Goal: Transaction & Acquisition: Register for event/course

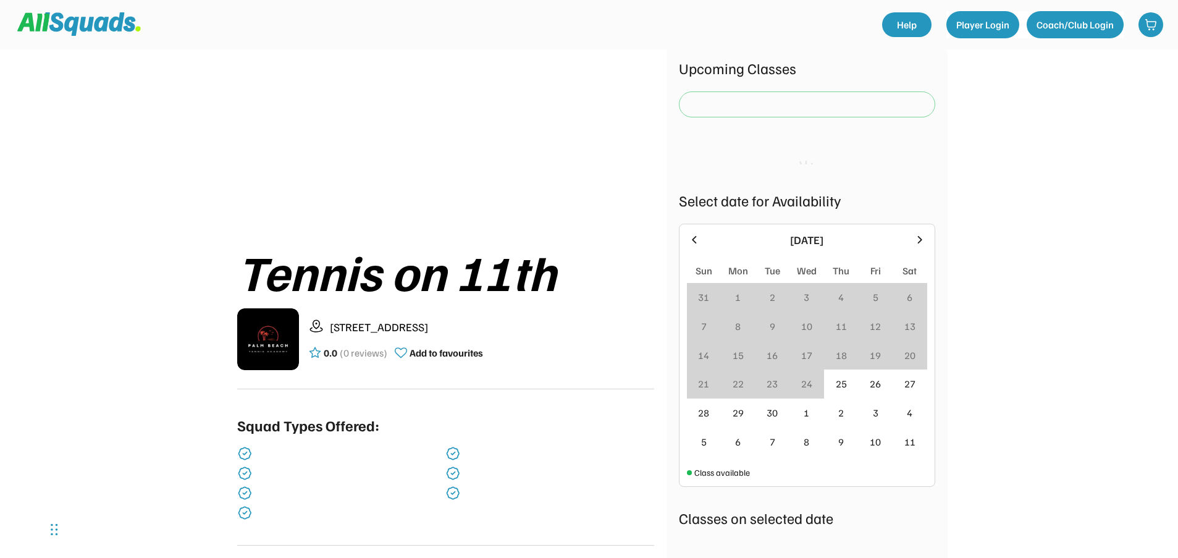
scroll to position [62, 0]
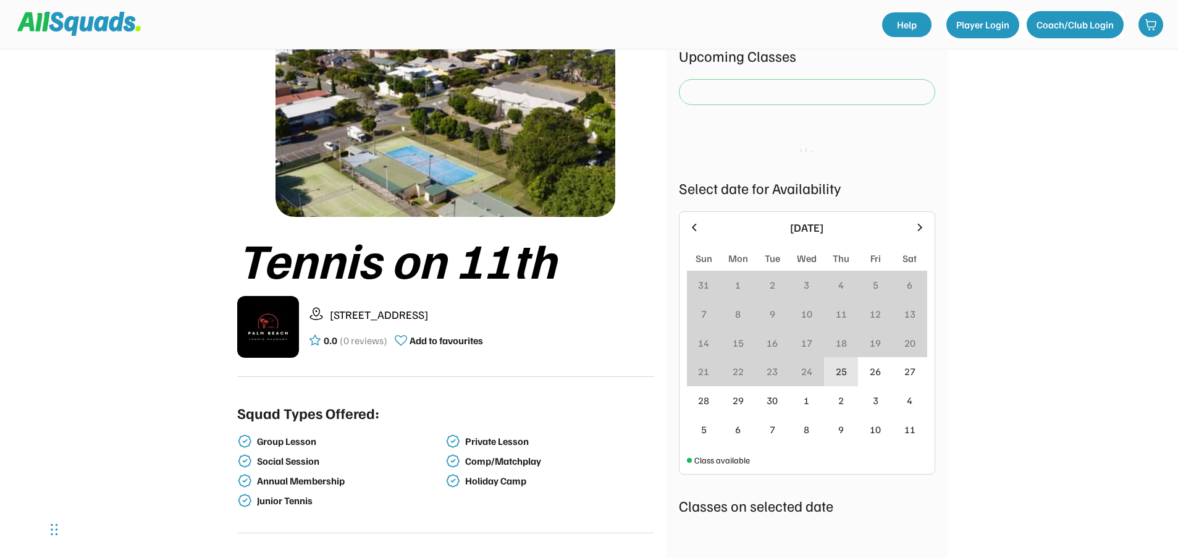
click at [851, 371] on div "25" at bounding box center [841, 371] width 35 height 29
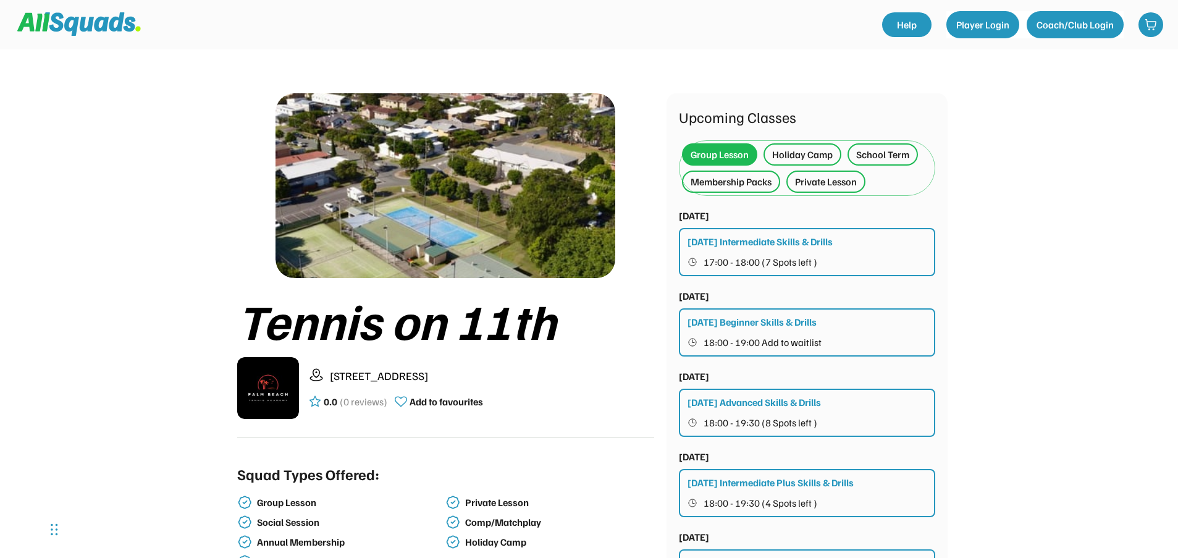
scroll to position [0, 0]
click at [746, 184] on div "Membership Packs" at bounding box center [731, 182] width 81 height 15
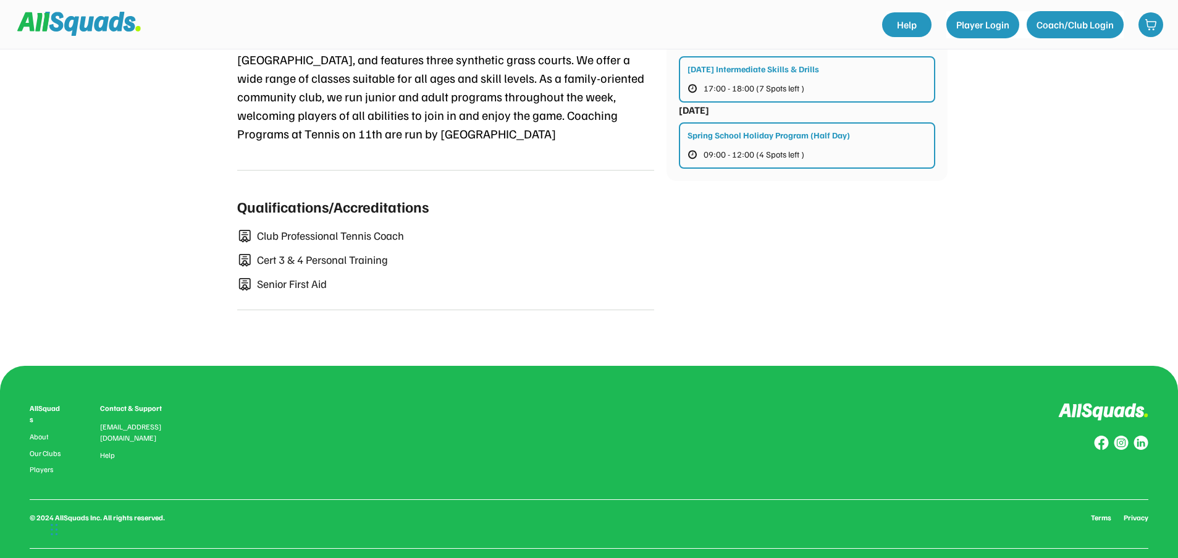
scroll to position [309, 0]
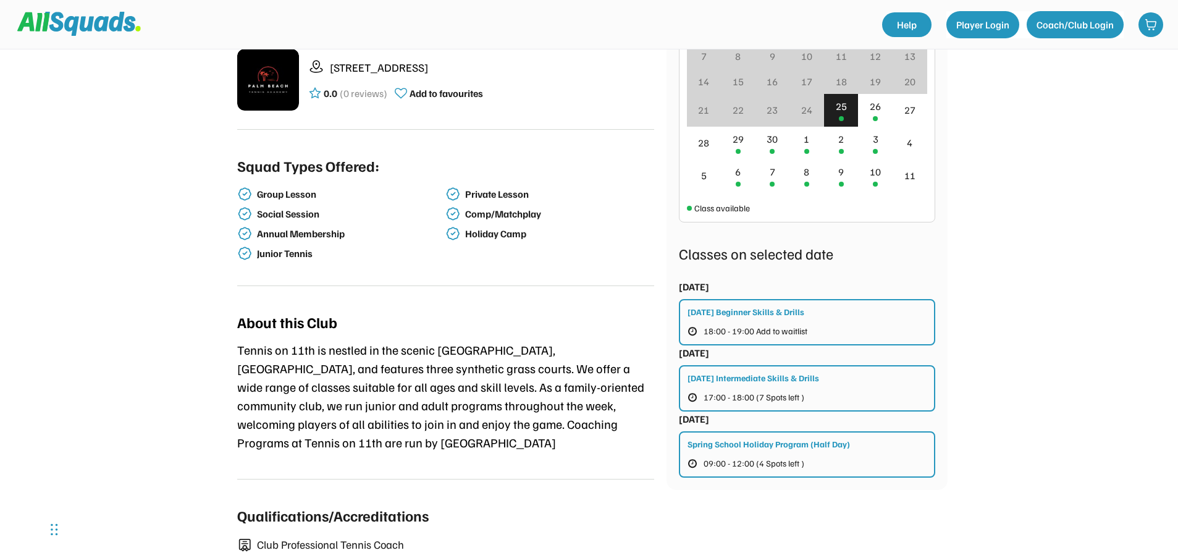
click at [246, 232] on img at bounding box center [244, 233] width 15 height 15
click at [287, 234] on div "Annual Membership" at bounding box center [350, 234] width 187 height 12
drag, startPoint x: 346, startPoint y: 233, endPoint x: 254, endPoint y: 239, distance: 92.3
click at [254, 239] on div "Annual Membership" at bounding box center [341, 233] width 209 height 15
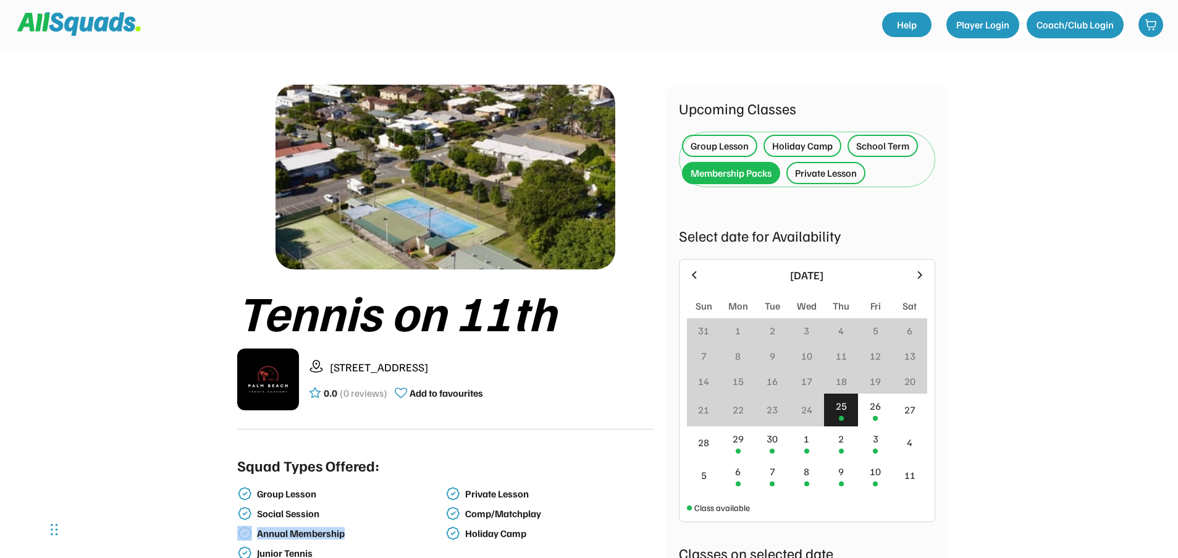
scroll to position [0, 0]
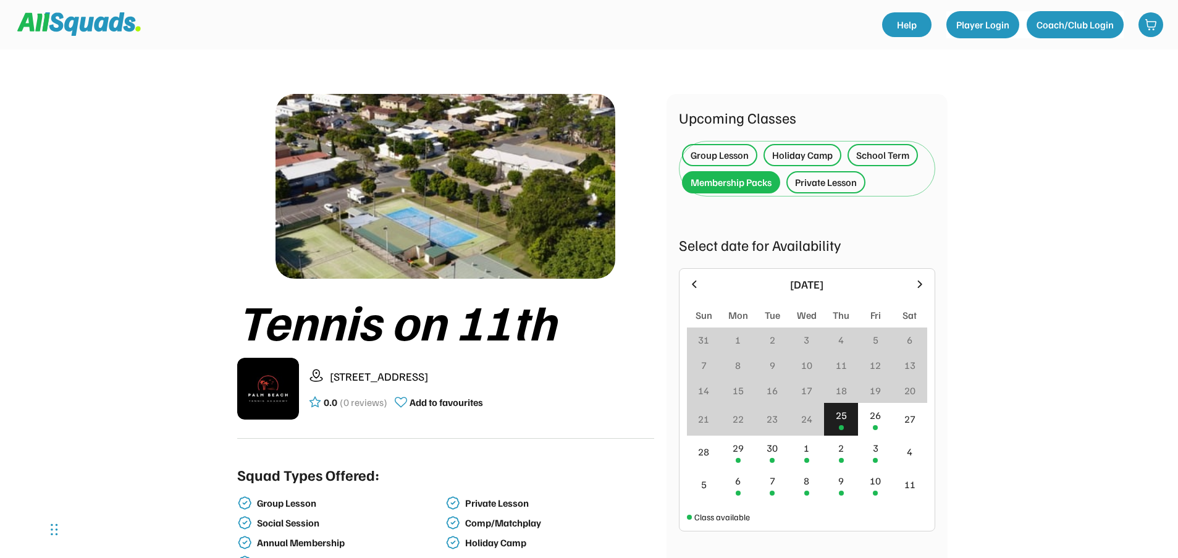
click at [733, 160] on div "Group Lesson" at bounding box center [720, 155] width 58 height 15
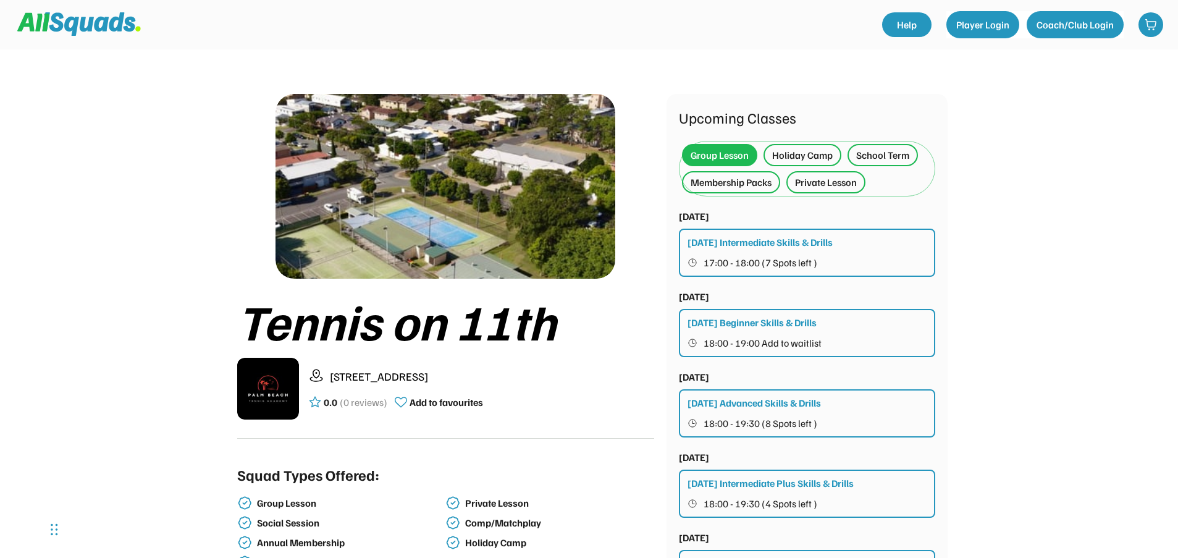
click at [812, 252] on div "Thursday Intermediate Skills & Drills 17:00 - 18:00 (7 Spots left )" at bounding box center [807, 253] width 256 height 48
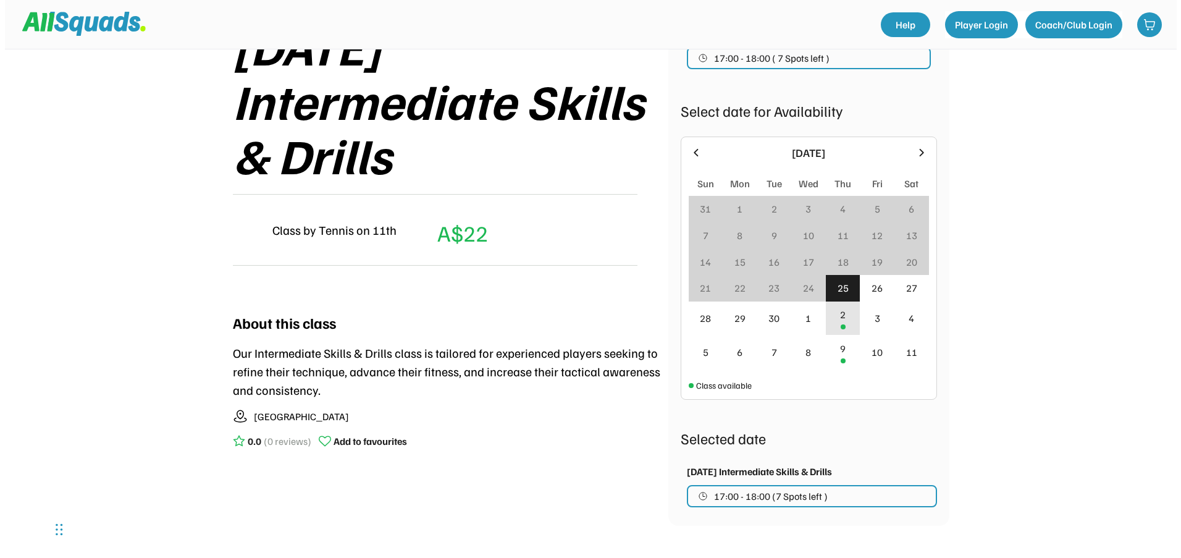
scroll to position [293, 0]
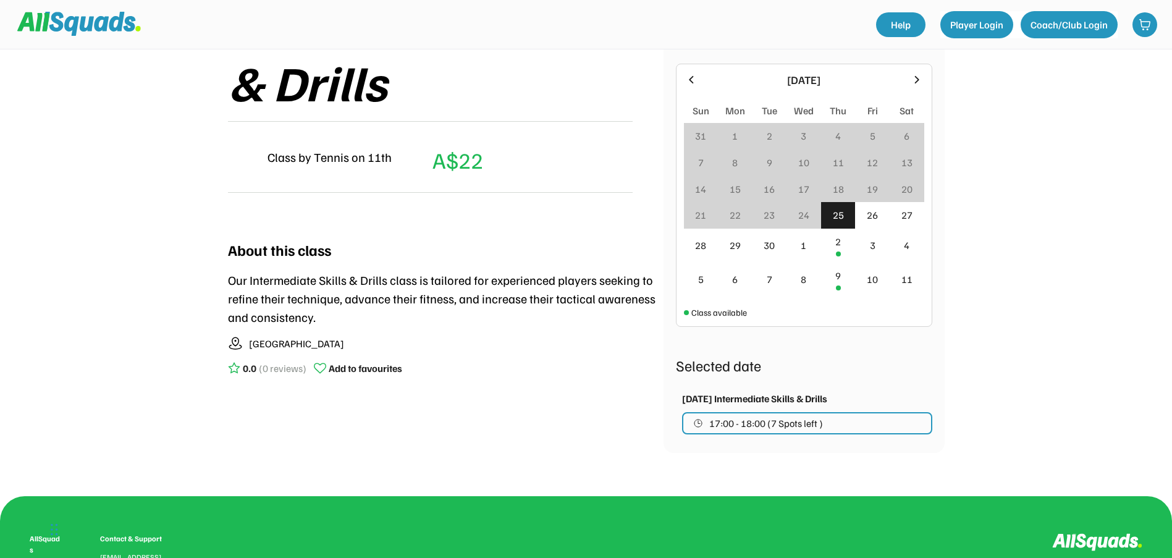
click at [810, 419] on span "17:00 - 18:00 (7 Spots left )" at bounding box center [766, 423] width 114 height 10
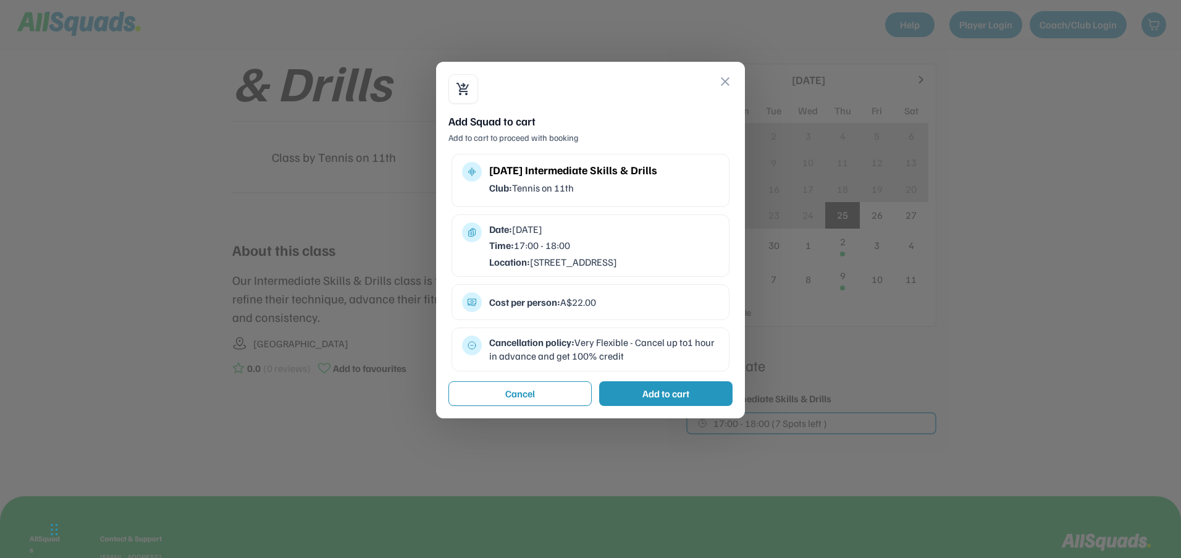
click at [667, 401] on div "Add to cart" at bounding box center [665, 393] width 47 height 15
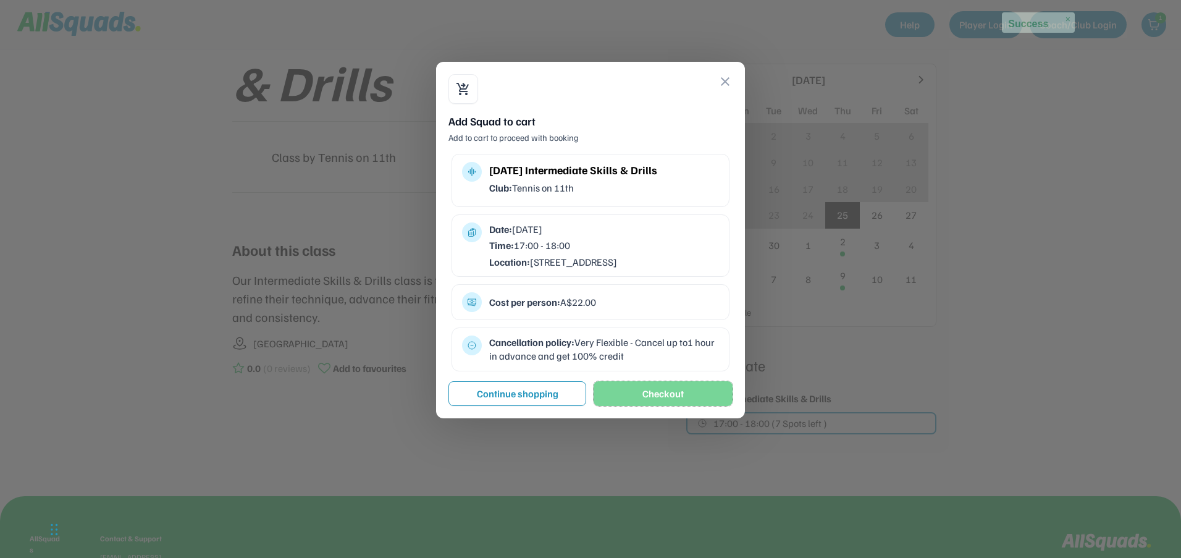
click at [683, 406] on button "Checkout" at bounding box center [663, 393] width 139 height 25
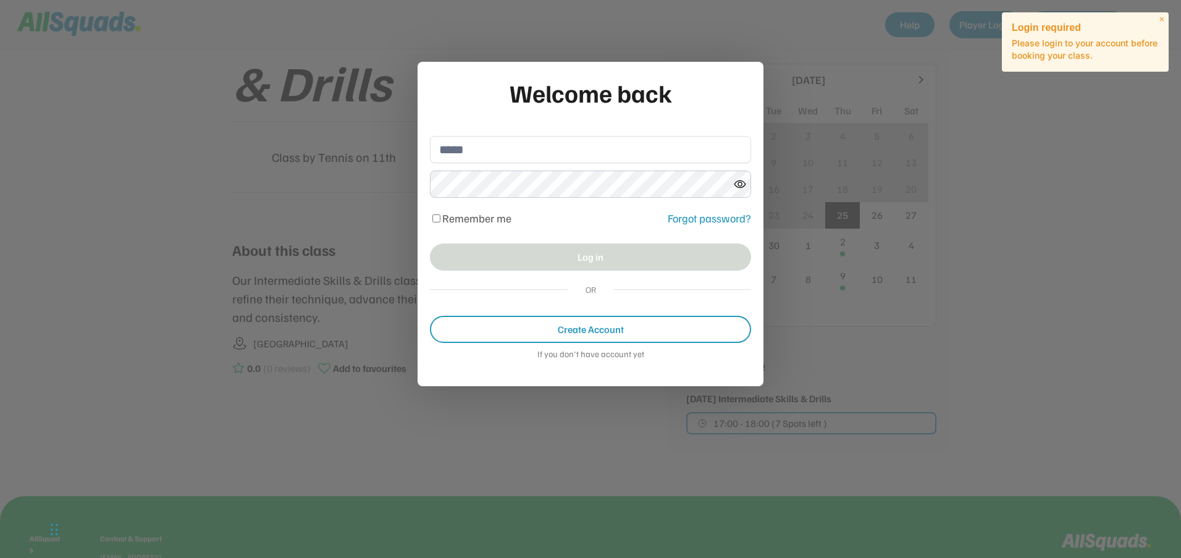
click at [1160, 17] on span "×" at bounding box center [1162, 19] width 5 height 11
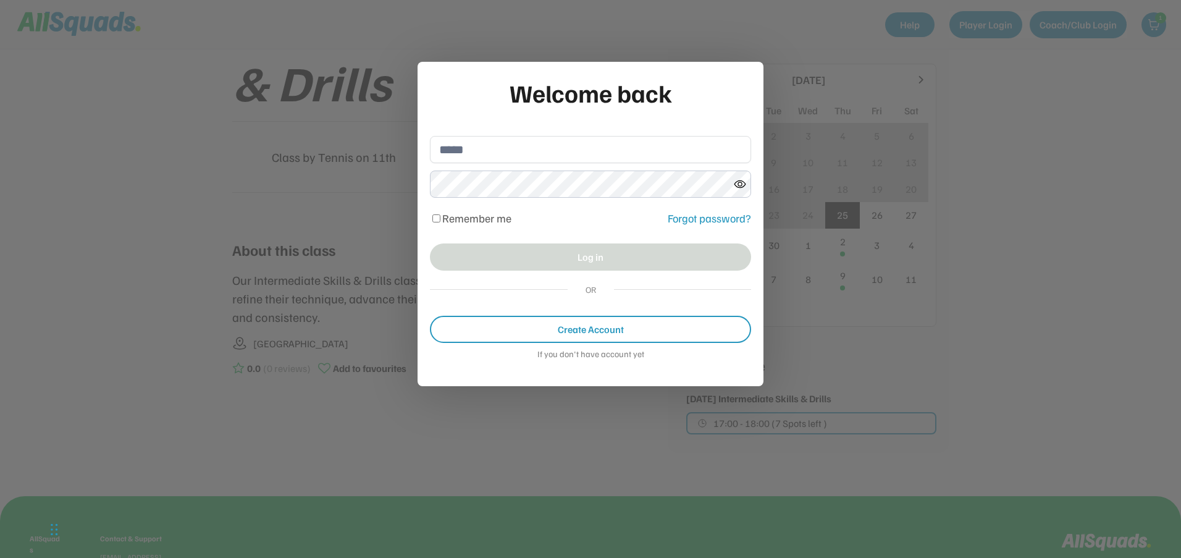
click at [607, 333] on button "Create Account" at bounding box center [590, 329] width 321 height 27
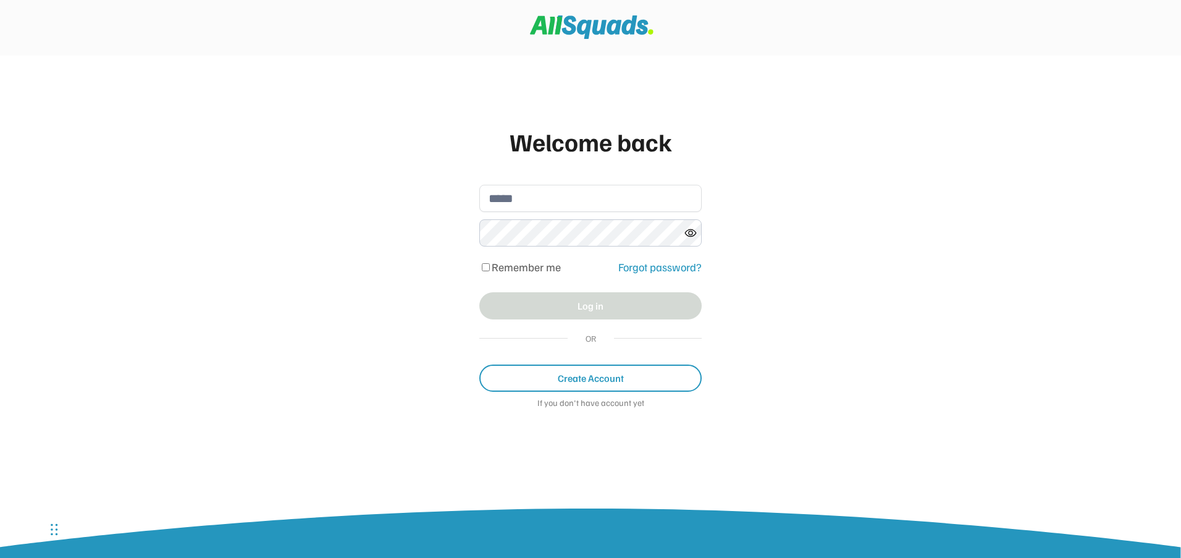
click at [576, 212] on div "Welcome back Remember me Forgot password? Log in OR Create Account If you don't…" at bounding box center [590, 273] width 247 height 324
click at [577, 207] on input "email" at bounding box center [590, 198] width 222 height 27
drag, startPoint x: 770, startPoint y: 350, endPoint x: 749, endPoint y: 361, distance: 24.1
click at [770, 350] on div "Welcome back Remember me Forgot password? Log in OR Create Account If you don't…" at bounding box center [590, 279] width 1181 height 558
click at [669, 376] on button "Create Account" at bounding box center [590, 377] width 222 height 27
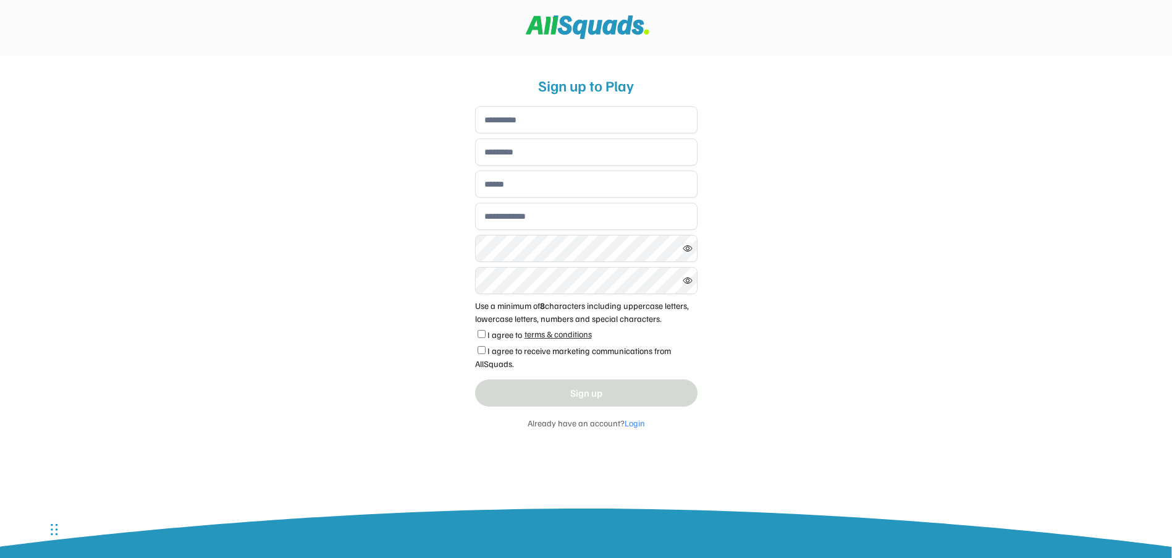
click at [554, 120] on input "input" at bounding box center [586, 119] width 222 height 27
type input "*******"
type input "*****"
type input "**********"
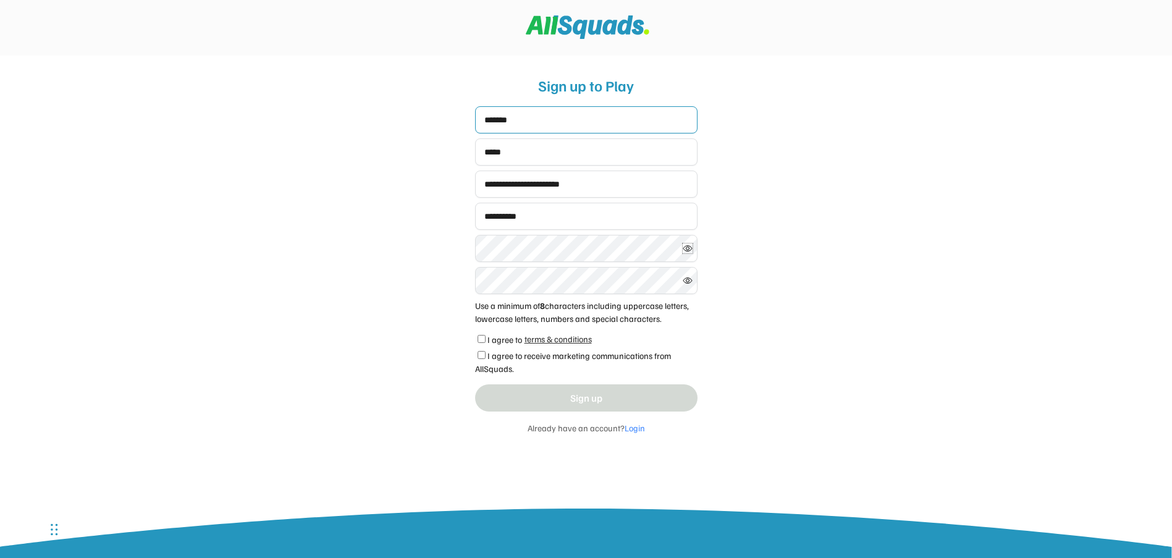
click at [686, 285] on icon at bounding box center [688, 281] width 10 height 10
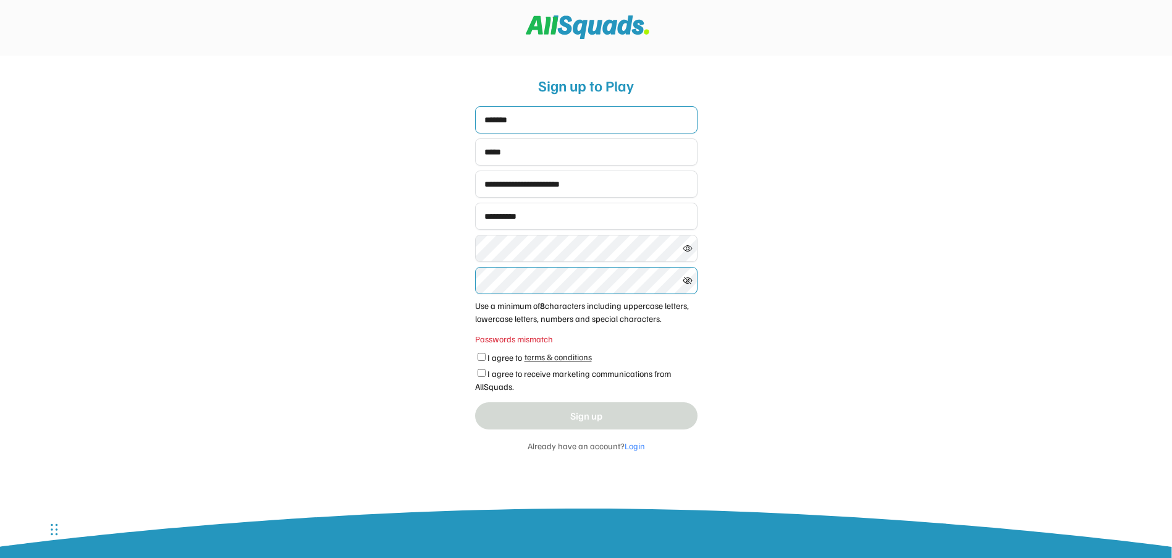
click at [685, 280] on icon at bounding box center [688, 281] width 10 height 10
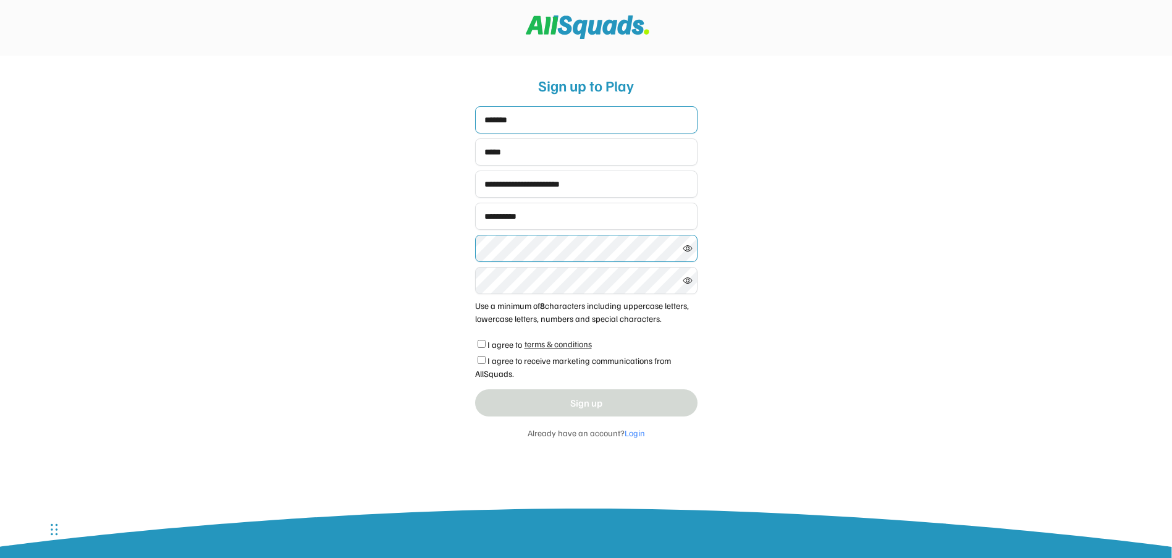
click at [688, 252] on icon at bounding box center [688, 248] width 10 height 10
click at [690, 282] on icon at bounding box center [688, 281] width 10 height 10
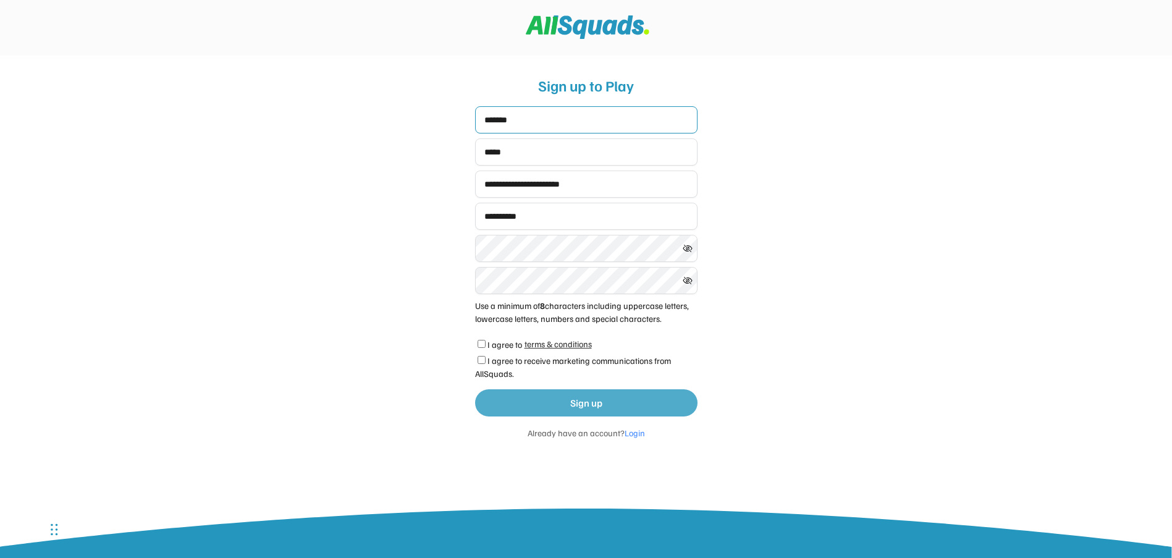
click at [549, 394] on button "Sign up" at bounding box center [586, 402] width 222 height 27
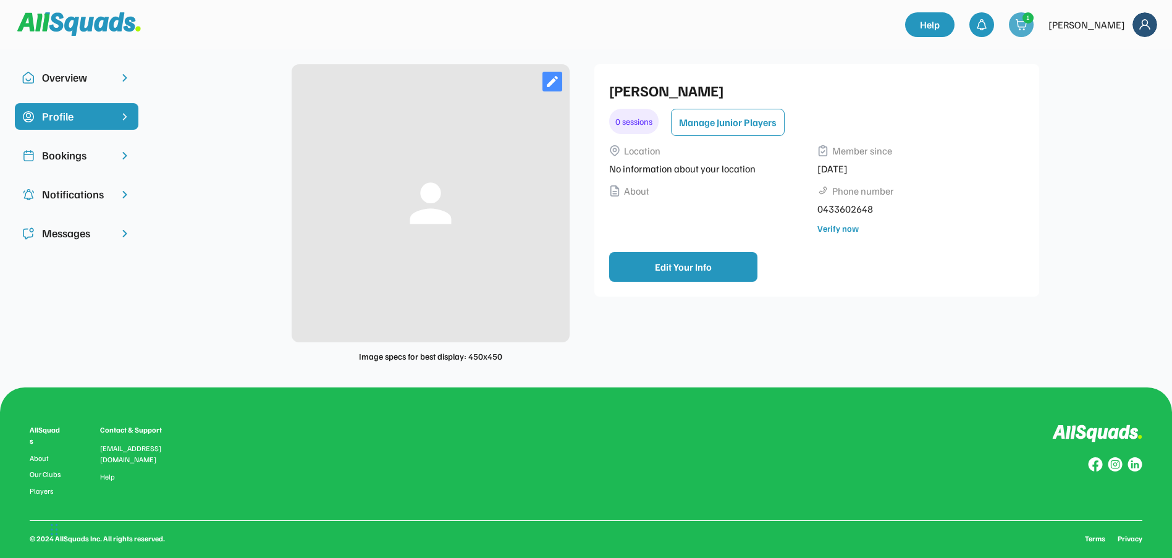
click at [1033, 22] on div "1" at bounding box center [1028, 18] width 10 height 10
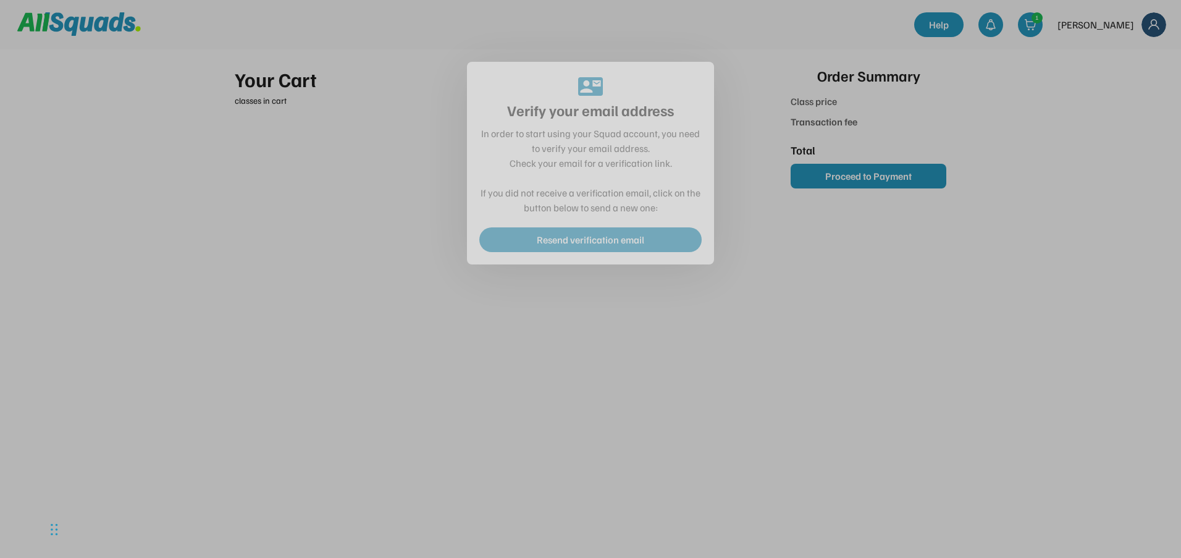
type input "***"
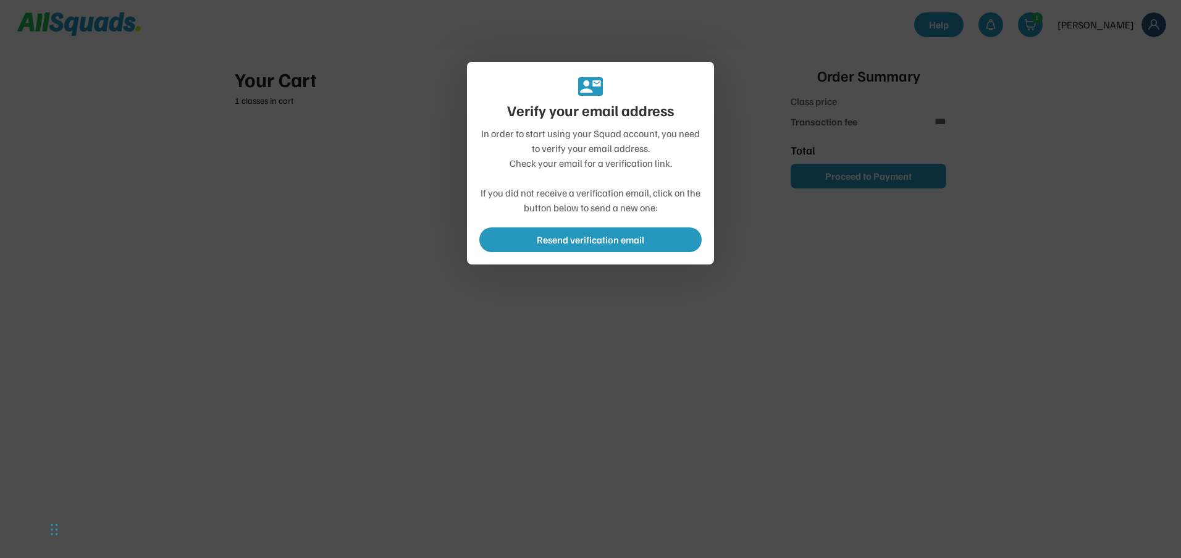
type input "******"
click at [809, 240] on div at bounding box center [590, 279] width 1181 height 558
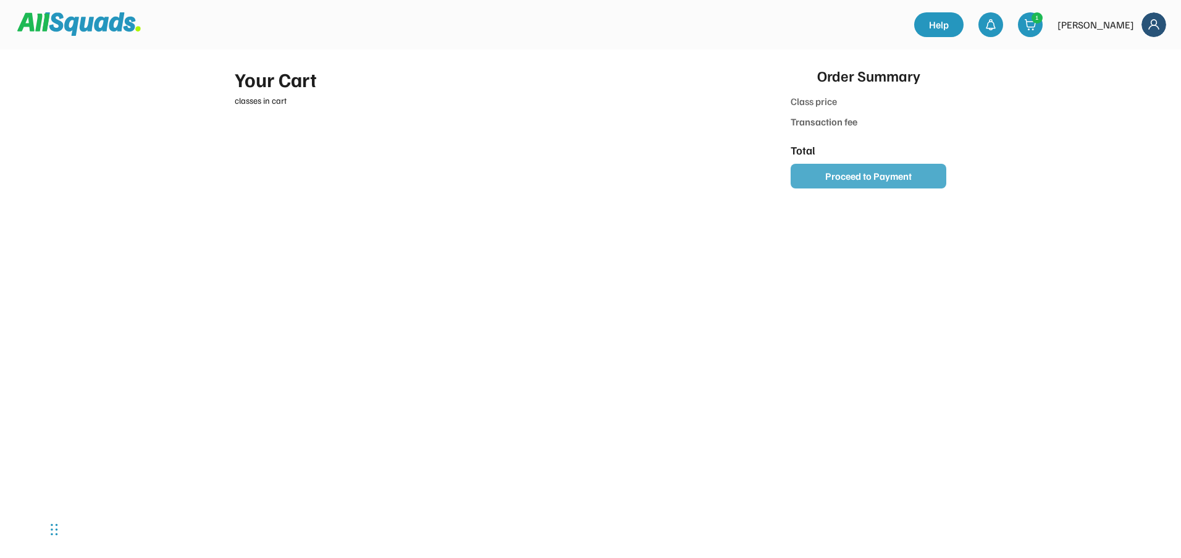
type input "******"
type input "***"
type input "******"
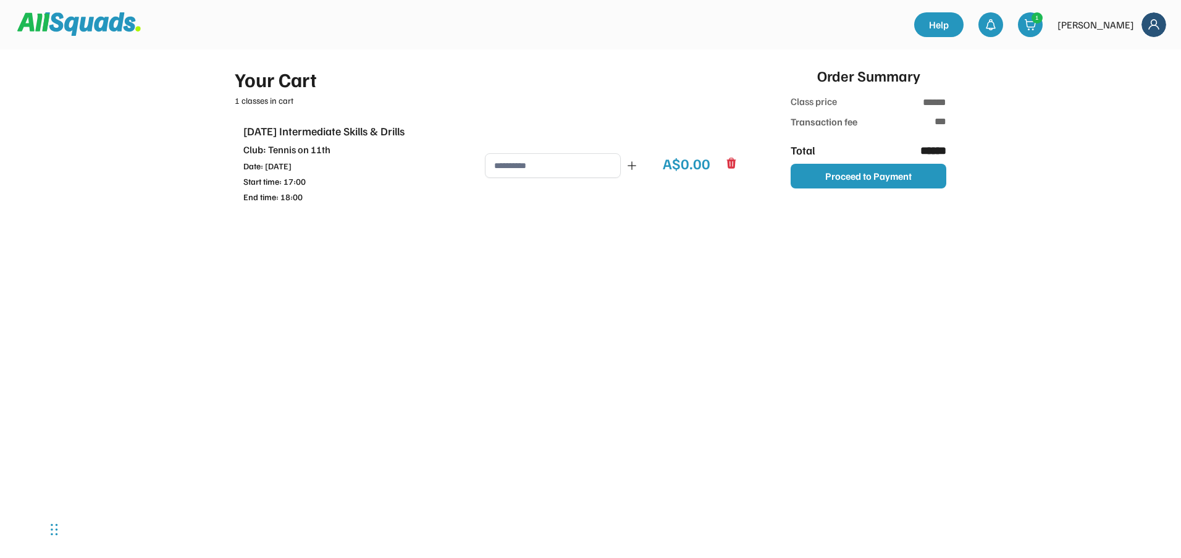
click at [578, 169] on input "input" at bounding box center [553, 165] width 136 height 25
type input "****"
click at [632, 164] on icon at bounding box center [632, 165] width 9 height 9
type input "****"
type input "*******"
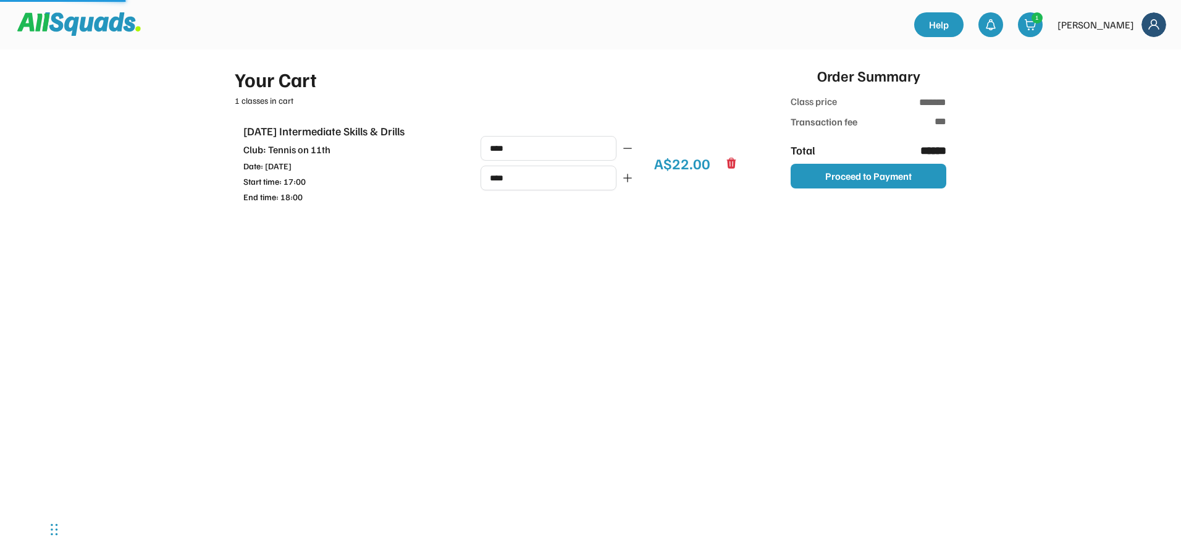
type input "******"
type input "*******"
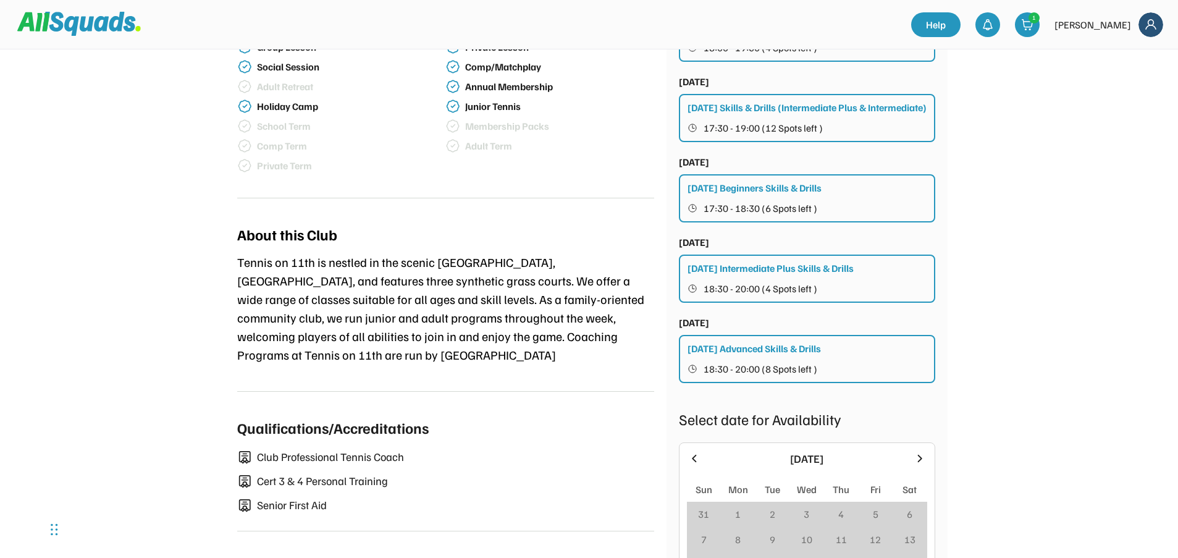
scroll to position [741, 0]
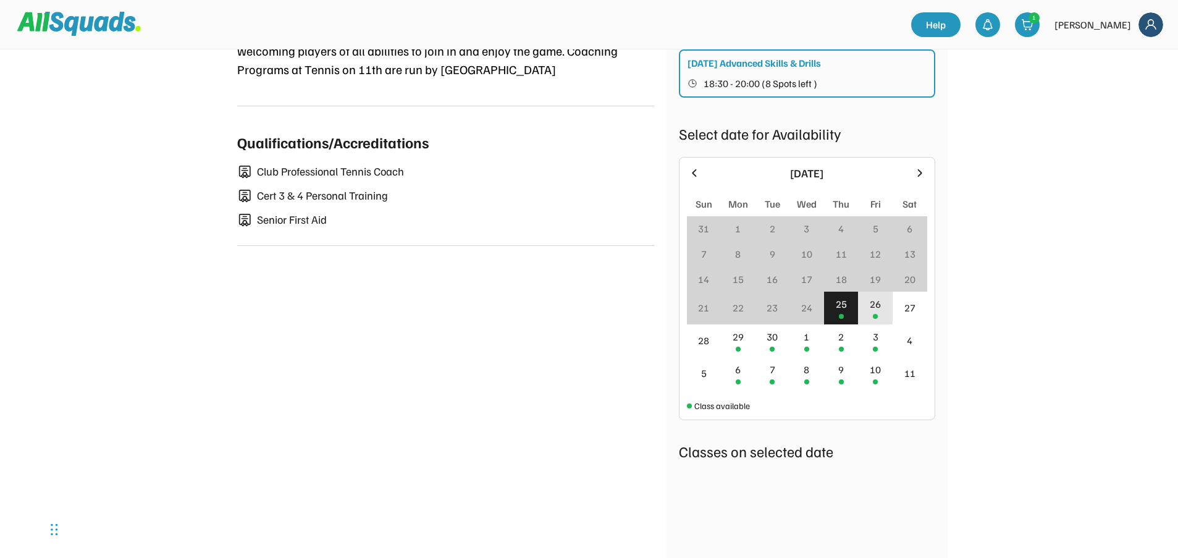
click at [874, 311] on div "26" at bounding box center [875, 304] width 11 height 15
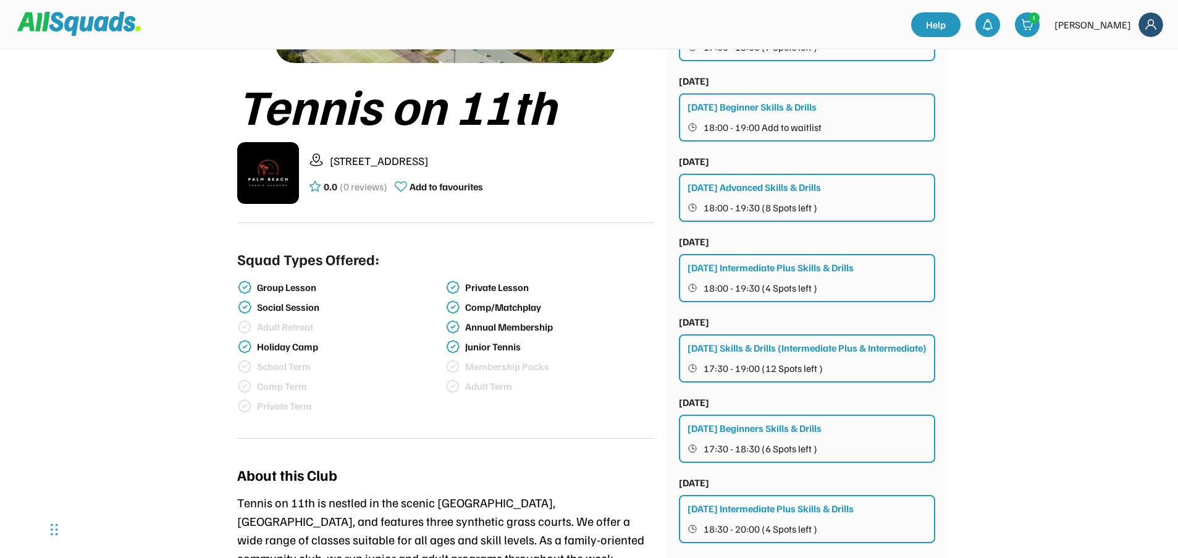
scroll to position [62, 0]
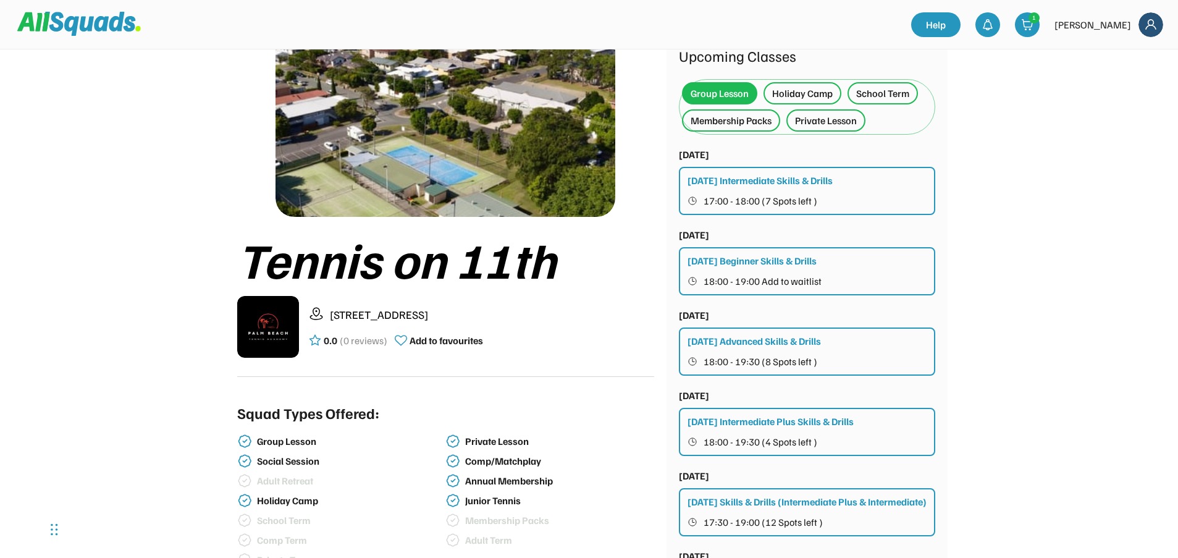
click at [715, 97] on div "Group Lesson" at bounding box center [720, 93] width 58 height 15
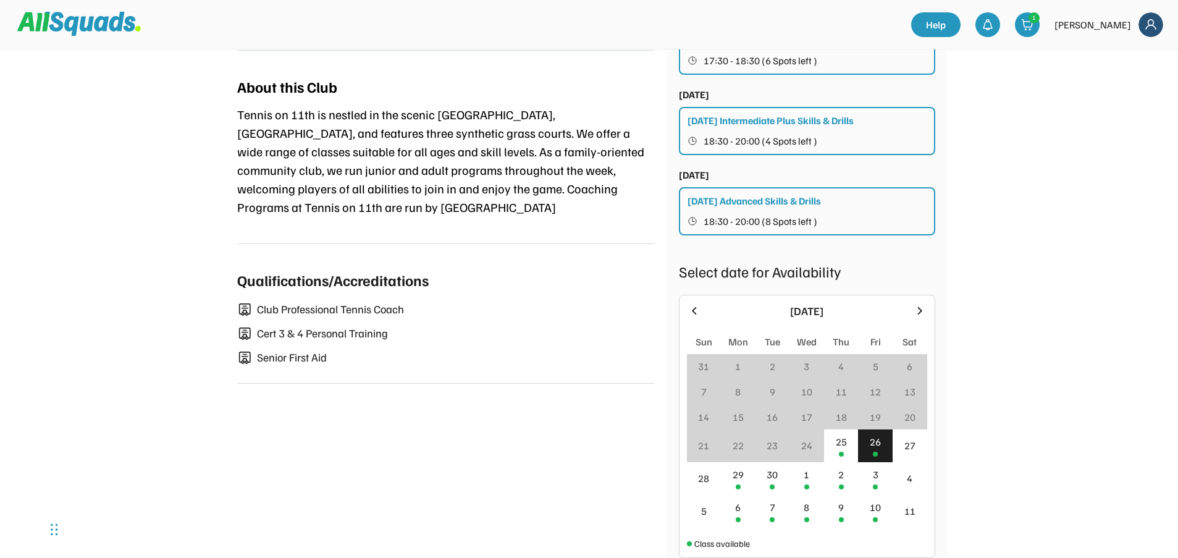
scroll to position [680, 0]
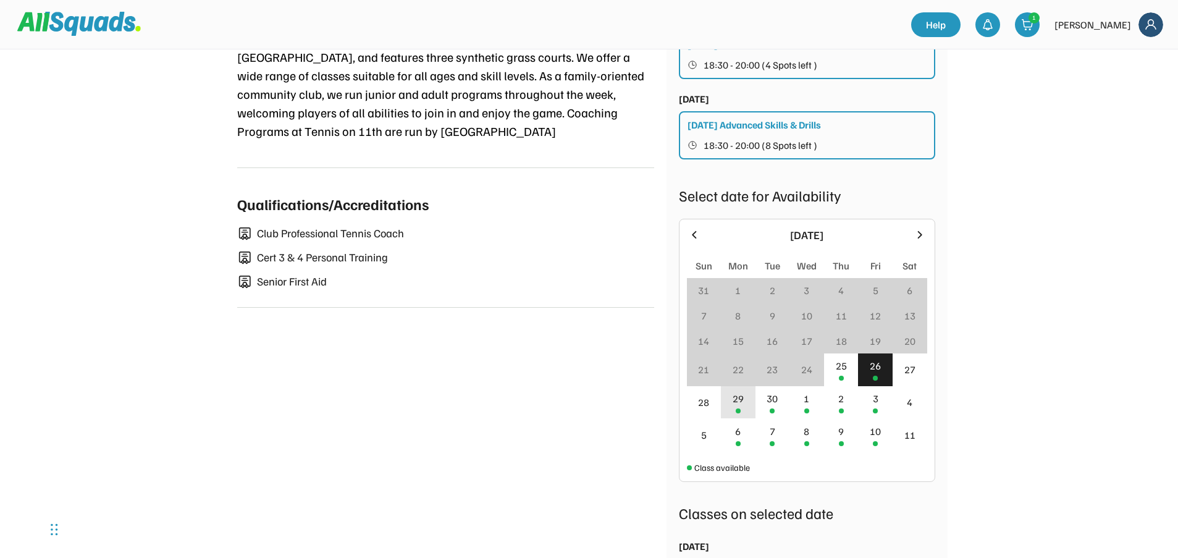
click at [739, 413] on div at bounding box center [738, 410] width 5 height 5
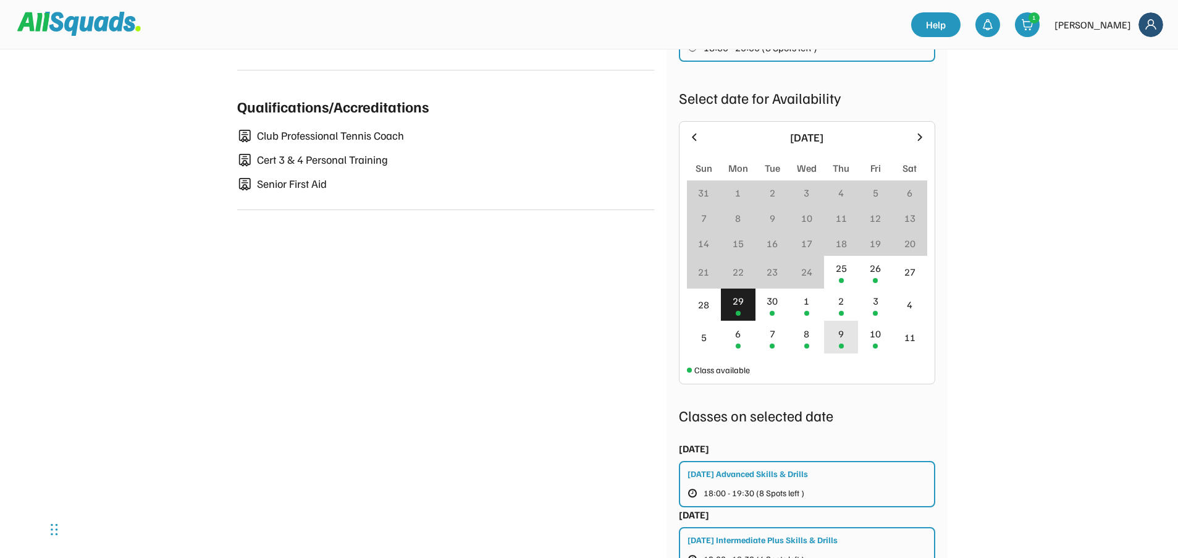
scroll to position [865, 0]
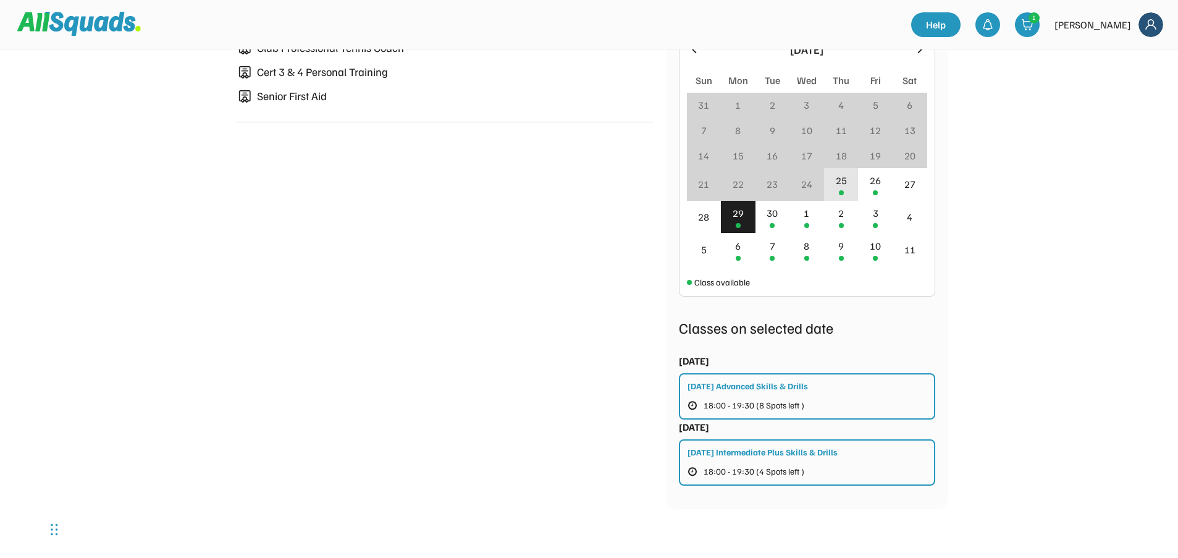
click at [854, 201] on div "25" at bounding box center [841, 184] width 35 height 33
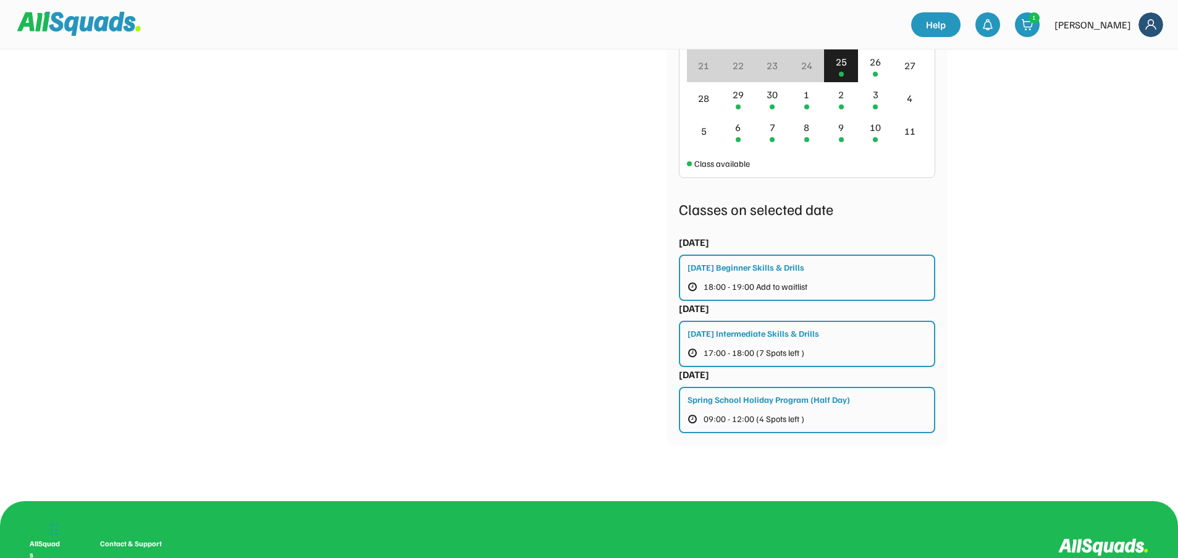
scroll to position [988, 0]
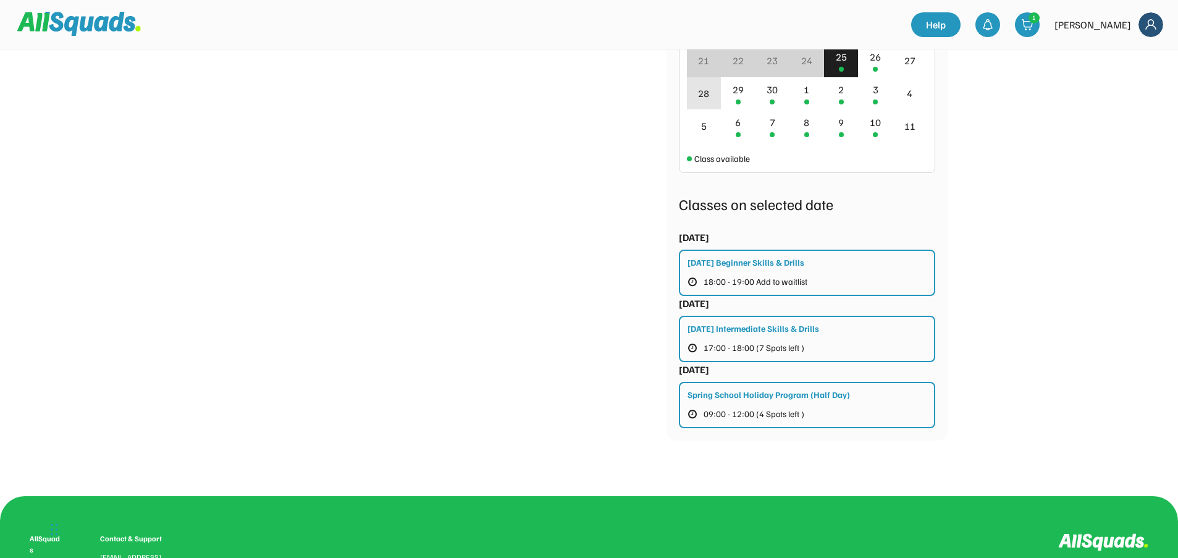
click at [728, 110] on div "29" at bounding box center [738, 93] width 35 height 33
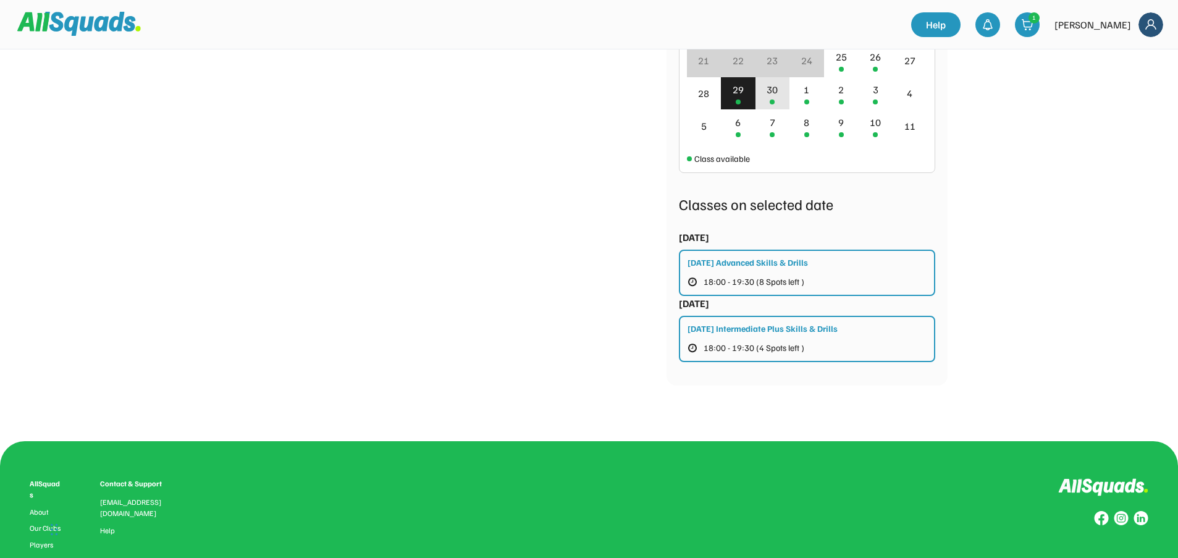
click at [759, 110] on div "30" at bounding box center [773, 93] width 35 height 33
click at [738, 97] on div "29" at bounding box center [738, 89] width 11 height 15
click at [757, 110] on div "30" at bounding box center [773, 93] width 35 height 33
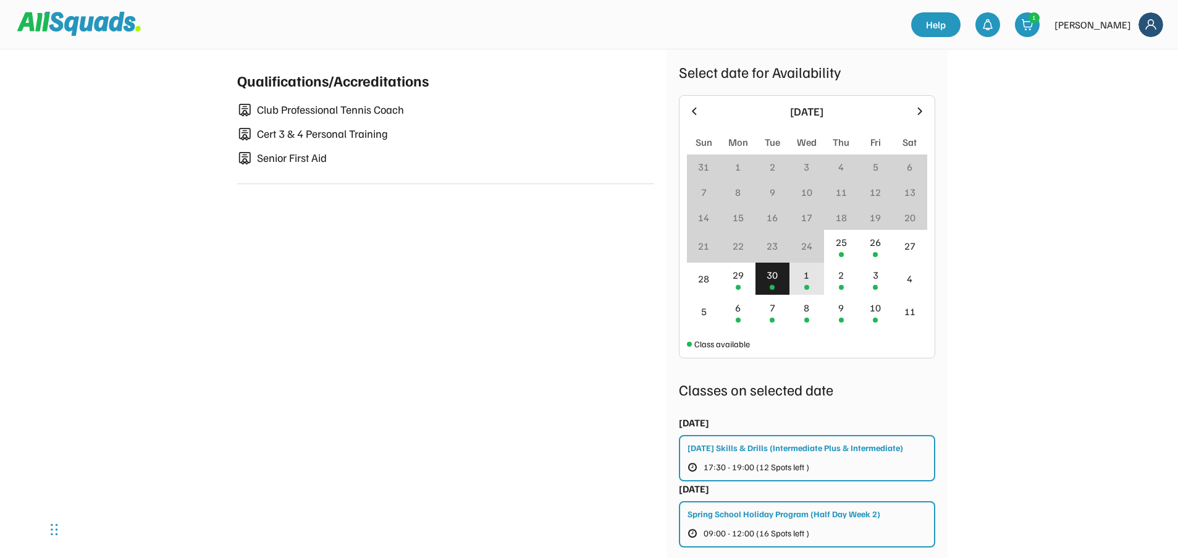
click at [802, 287] on div "1" at bounding box center [807, 279] width 35 height 33
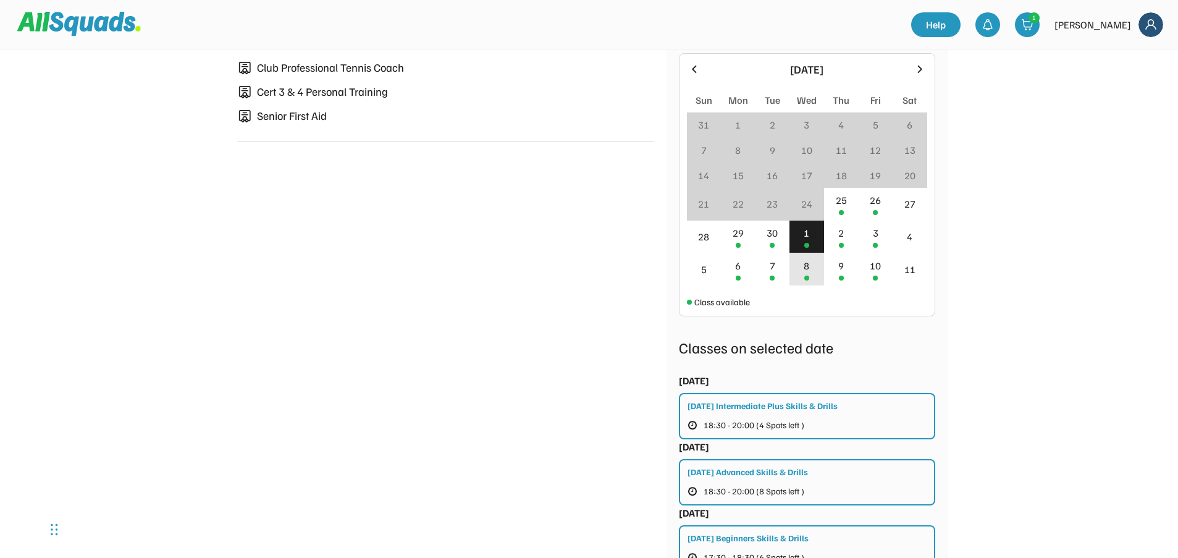
scroll to position [865, 0]
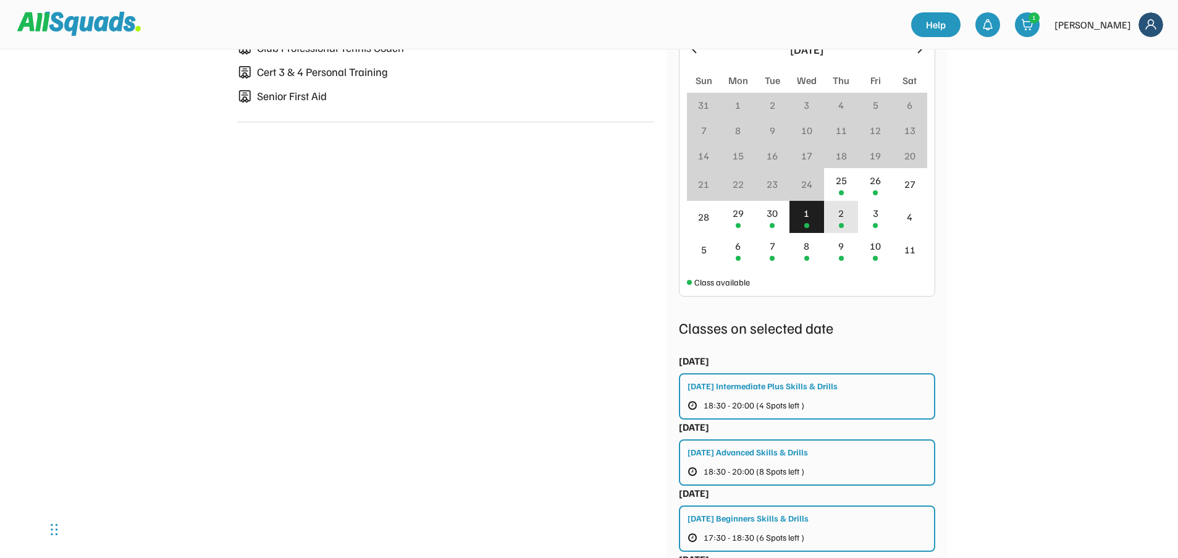
click at [841, 221] on div "2" at bounding box center [841, 213] width 6 height 15
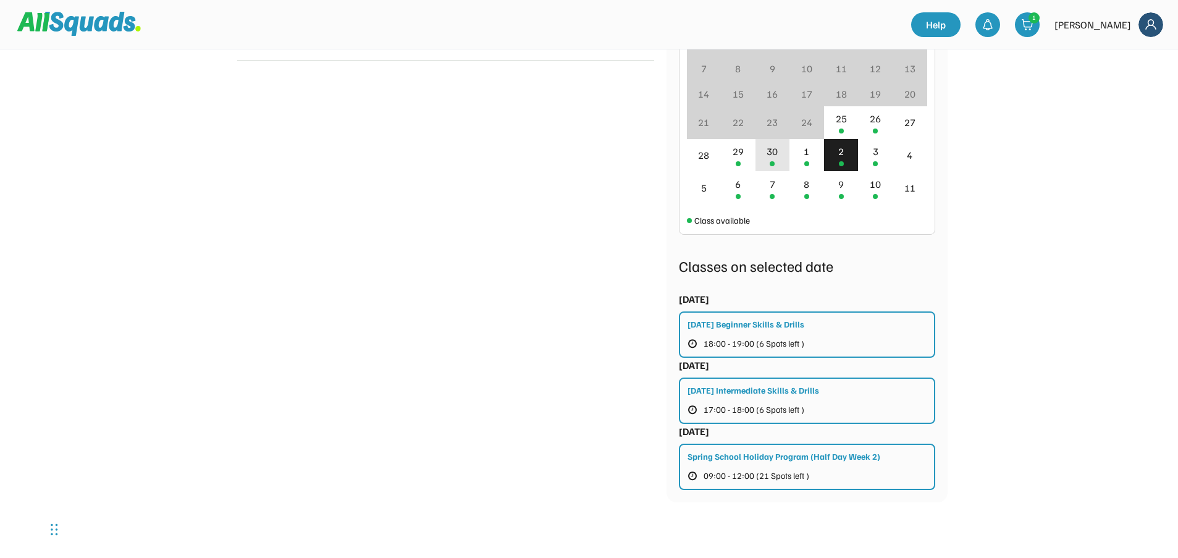
click at [769, 172] on div "30" at bounding box center [773, 155] width 35 height 33
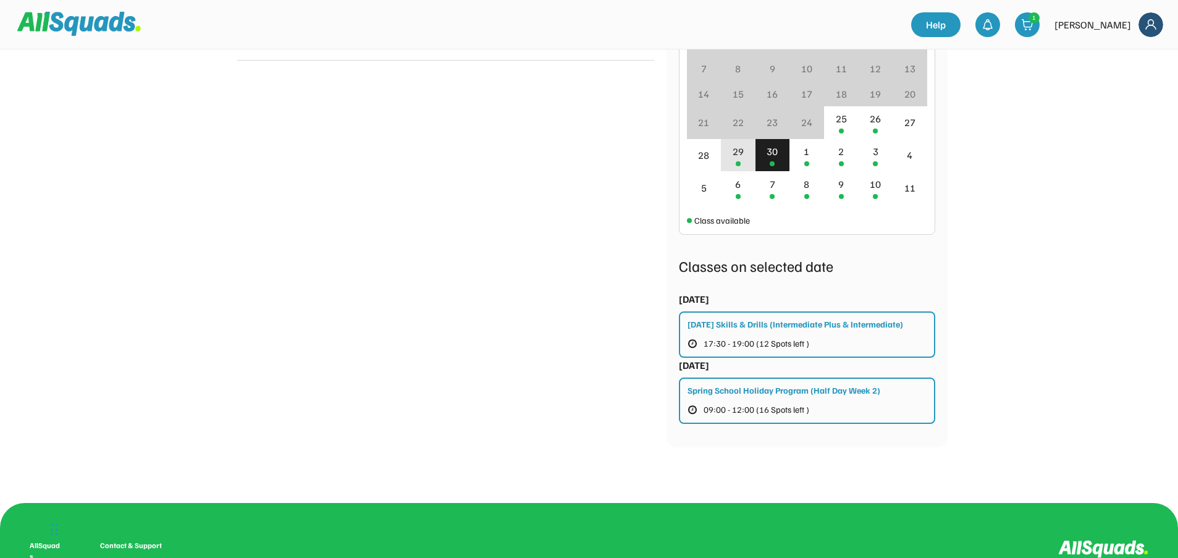
click at [743, 172] on div "29" at bounding box center [738, 155] width 35 height 33
click at [769, 159] on div "30" at bounding box center [772, 151] width 11 height 15
click at [818, 347] on div "[DATE] Skills & Drills (Intermediate Plus & Intermediate) 17:30 - 19:00 (12 Spo…" at bounding box center [807, 334] width 256 height 46
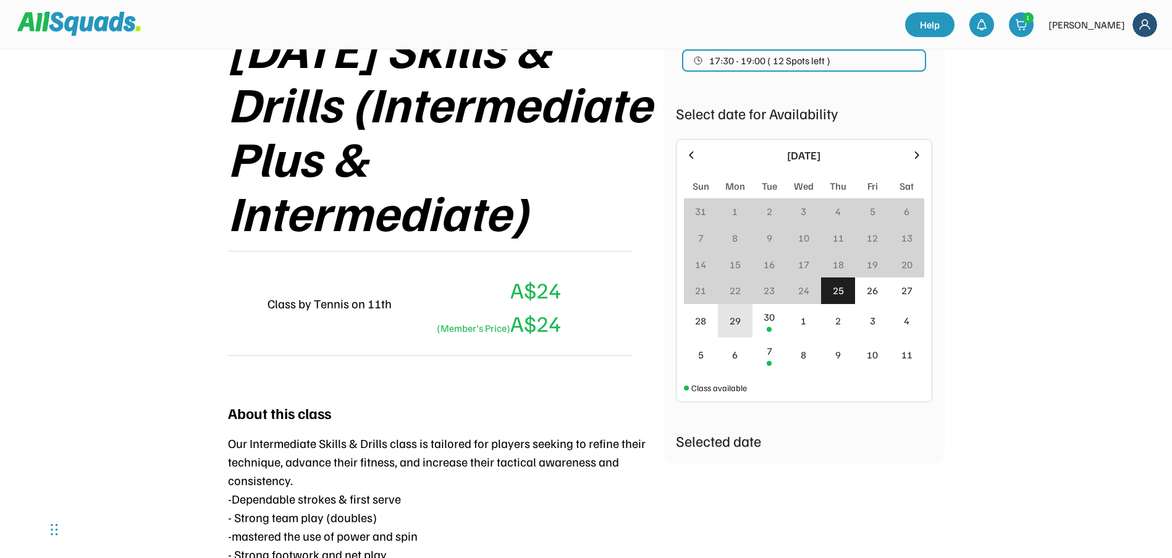
scroll to position [247, 0]
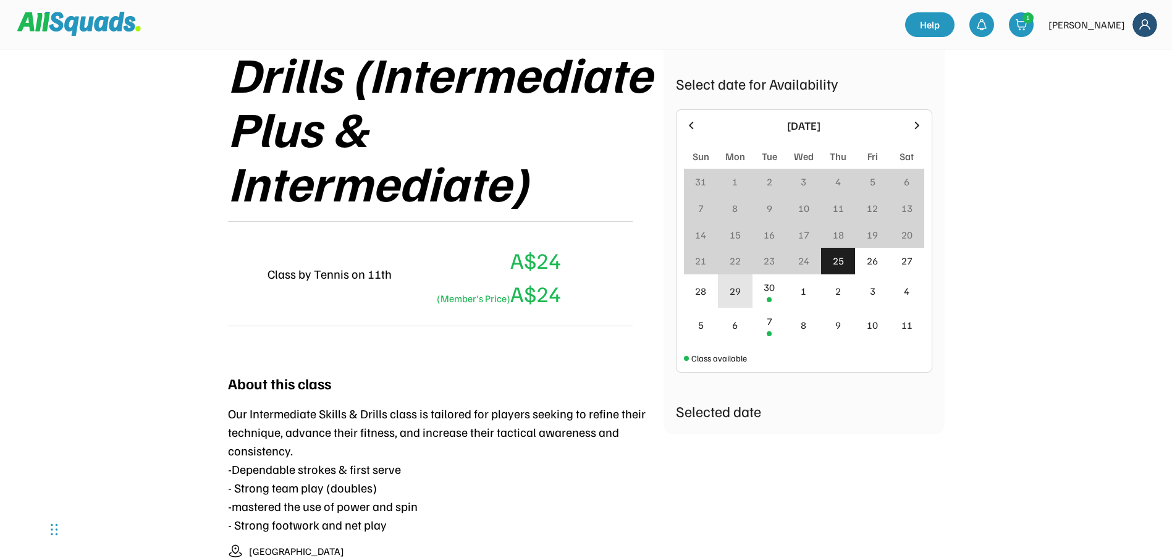
click at [739, 301] on div "29" at bounding box center [735, 291] width 35 height 34
click at [844, 263] on div "25" at bounding box center [838, 261] width 35 height 27
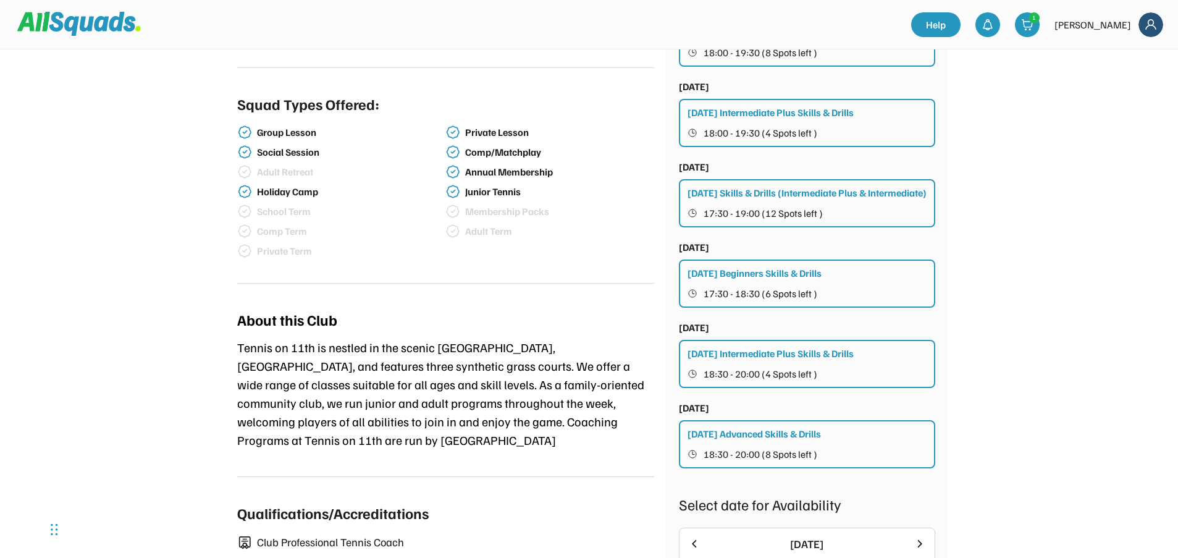
scroll to position [410, 0]
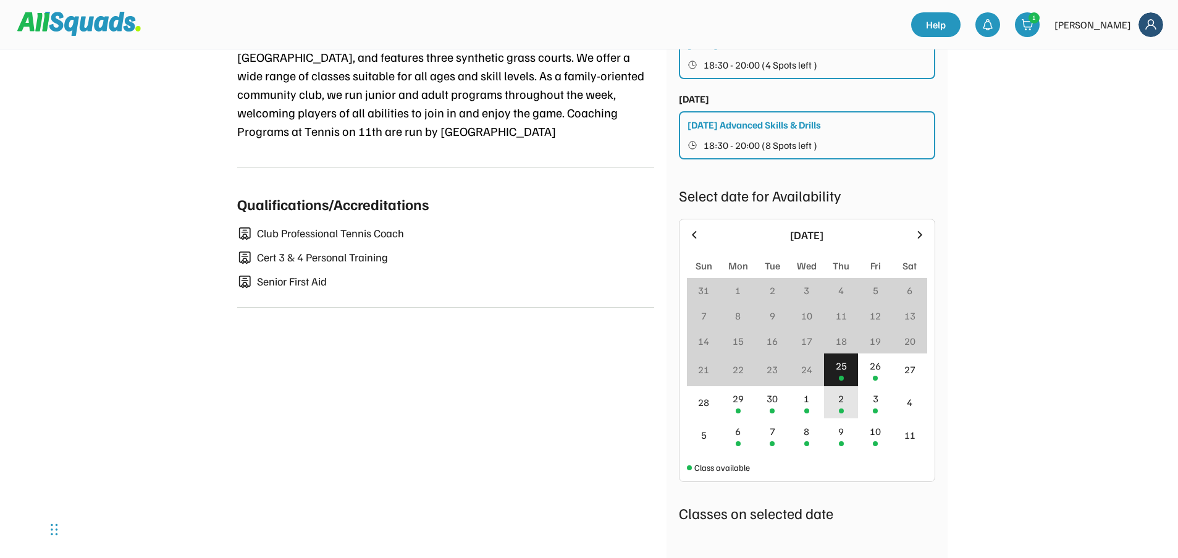
click at [841, 406] on div "2" at bounding box center [841, 398] width 6 height 15
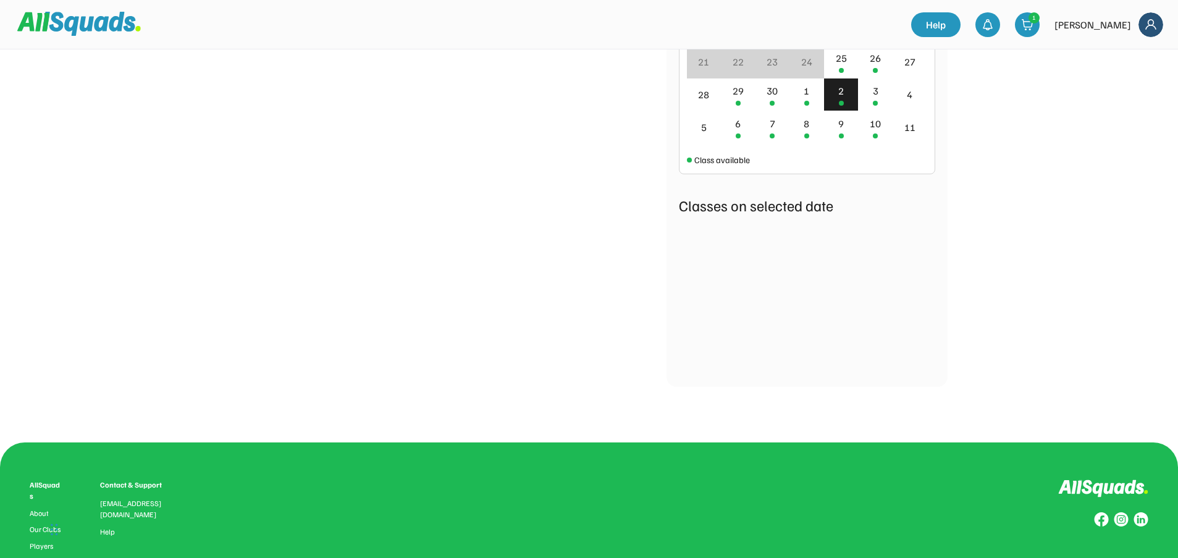
scroll to position [988, 0]
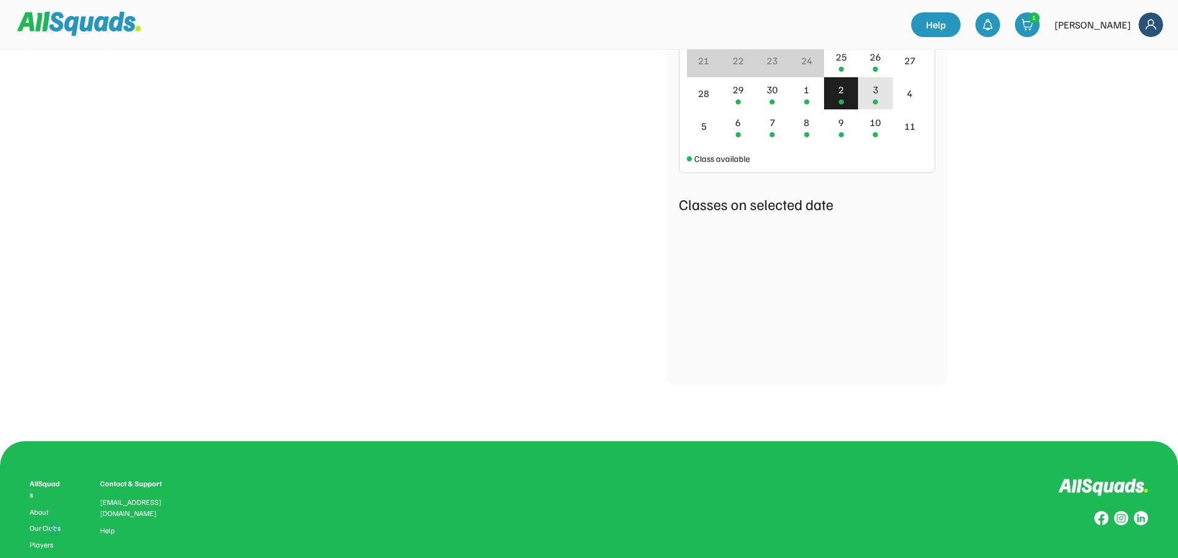
click at [869, 102] on div "3" at bounding box center [875, 93] width 35 height 33
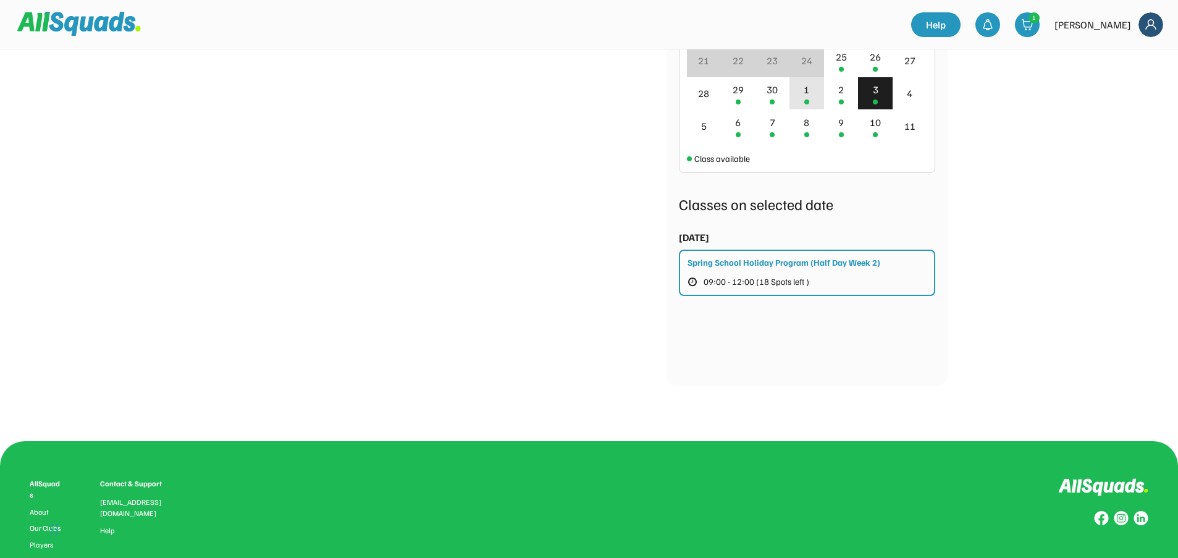
click at [822, 103] on div "1" at bounding box center [807, 93] width 35 height 33
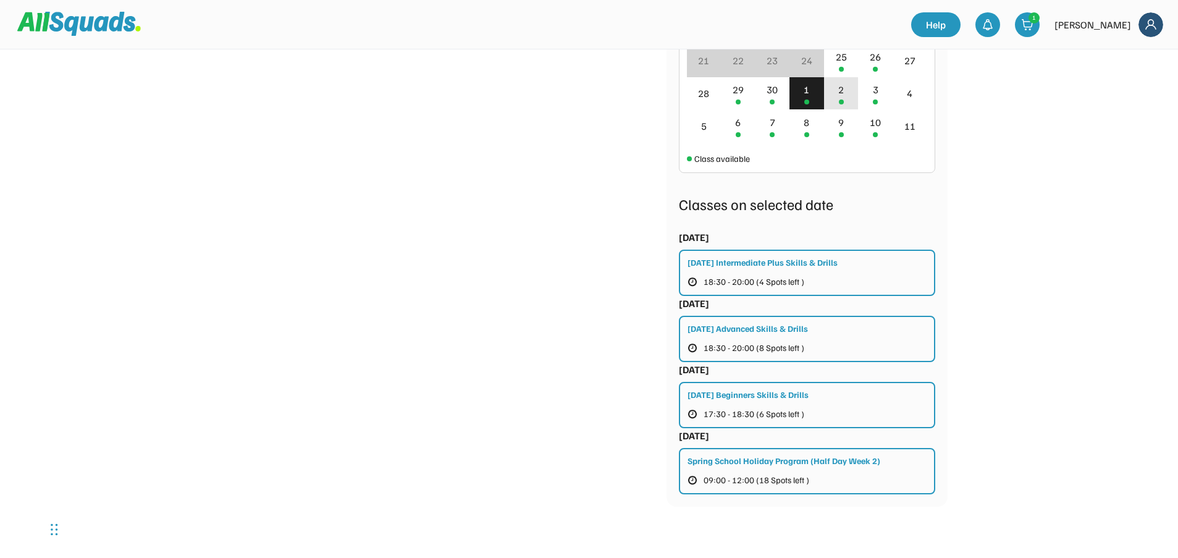
click at [843, 97] on div "2" at bounding box center [841, 89] width 6 height 15
